Goal: Complete application form

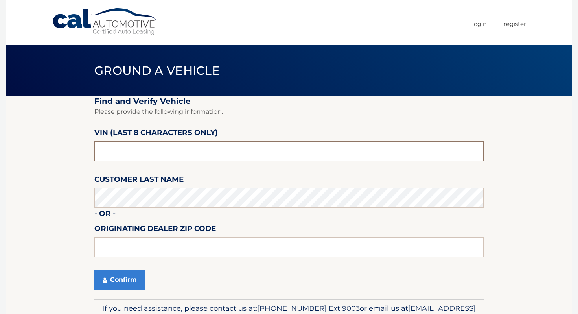
click at [169, 148] on input "text" at bounding box center [288, 151] width 389 height 20
type input "P8229698"
click at [133, 282] on button "Confirm" at bounding box center [119, 280] width 50 height 20
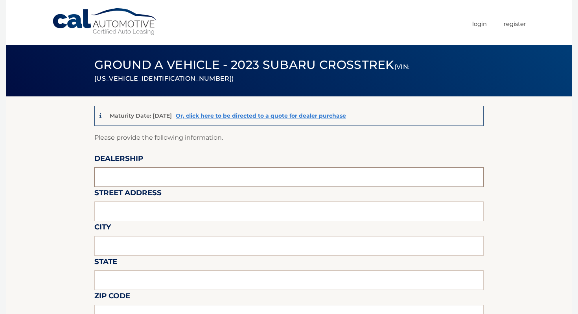
click at [182, 171] on input "text" at bounding box center [288, 177] width 389 height 20
type input "ISLAND AUTO GROUP"
click at [154, 208] on input "text" at bounding box center [288, 211] width 389 height 20
type input "[STREET_ADDRESS]"
type input "[GEOGRAPHIC_DATA]"
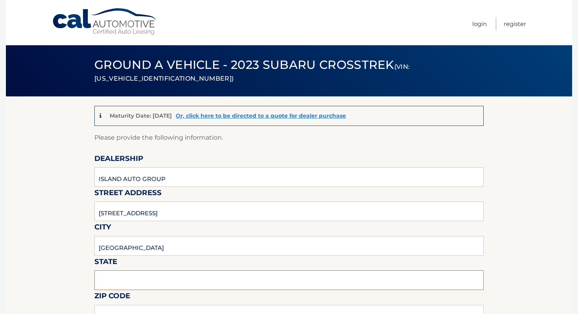
type input "[US_STATE]"
type input "1O305"
type input "ISLAND AUTO GROUP"
type input "7323792810"
type input "[EMAIL_ADDRESS][DOMAIN_NAME]"
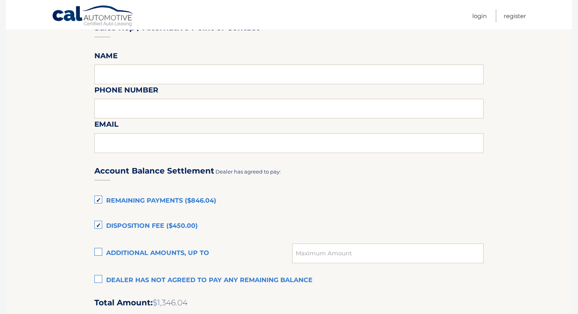
scroll to position [415, 0]
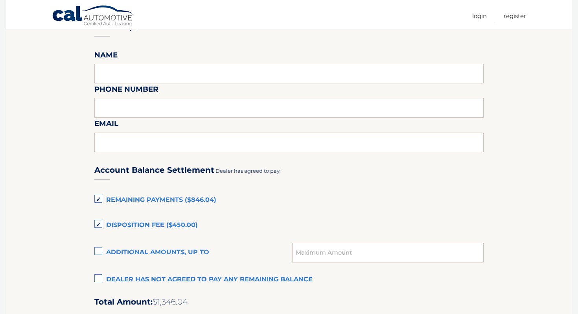
click at [192, 194] on label "Remaining Payments ($846.04)" at bounding box center [288, 200] width 389 height 16
click at [0, 0] on input "Remaining Payments ($846.04)" at bounding box center [0, 0] width 0 height 0
click at [163, 218] on label "Disposition Fee ($450.00)" at bounding box center [288, 226] width 389 height 16
click at [0, 0] on input "Disposition Fee ($450.00)" at bounding box center [0, 0] width 0 height 0
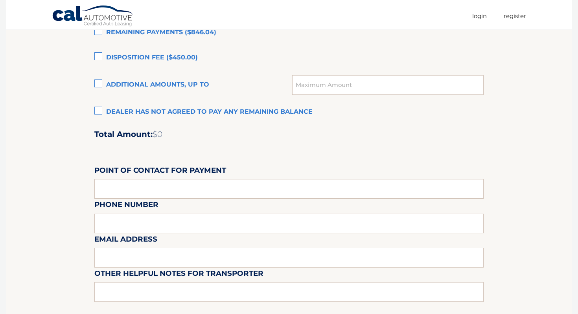
scroll to position [704, 0]
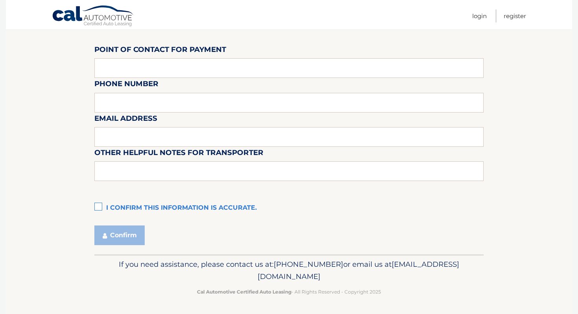
click at [133, 204] on label "I confirm this information is accurate." at bounding box center [288, 208] width 389 height 16
click at [0, 0] on input "I confirm this information is accurate." at bounding box center [0, 0] width 0 height 0
click at [126, 228] on button "Confirm" at bounding box center [119, 235] width 50 height 20
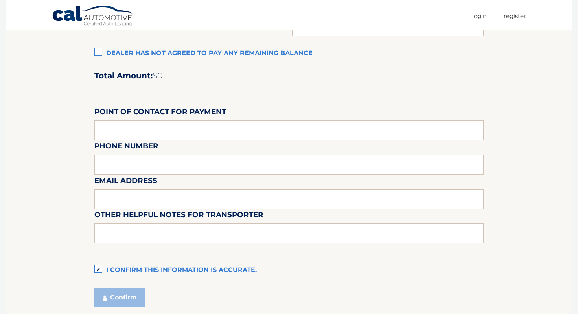
scroll to position [616, 0]
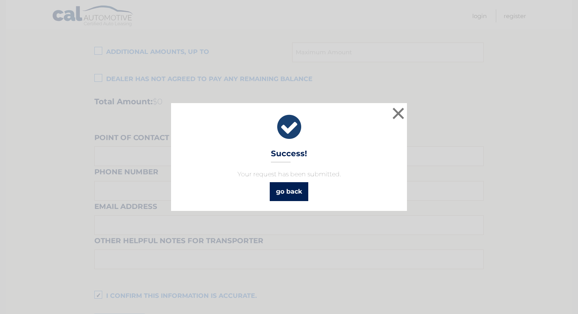
click at [277, 192] on link "go back" at bounding box center [289, 191] width 39 height 19
